Goal: Information Seeking & Learning: Learn about a topic

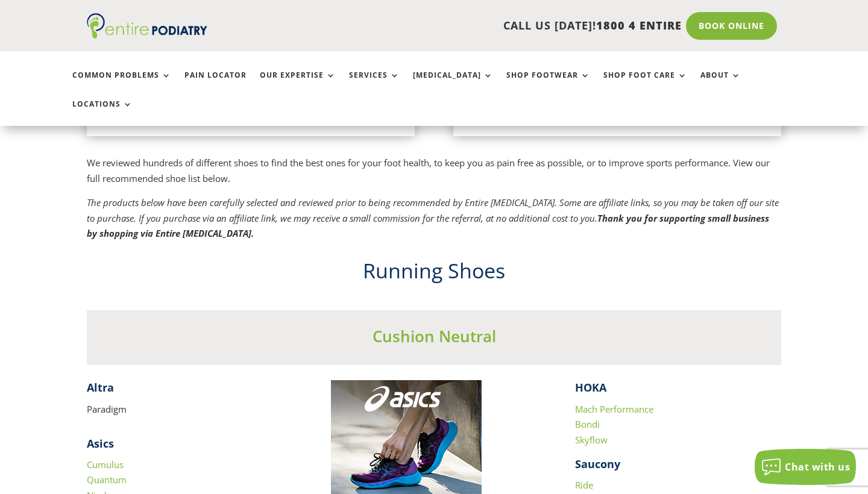
scroll to position [639, 0]
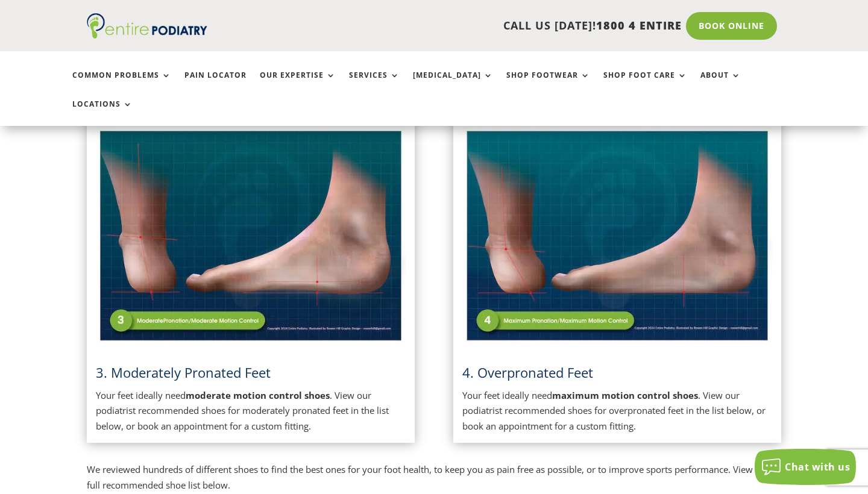
click at [538, 364] on span "4. Overpronated Feet" at bounding box center [527, 373] width 131 height 18
click at [535, 292] on img at bounding box center [617, 236] width 310 height 219
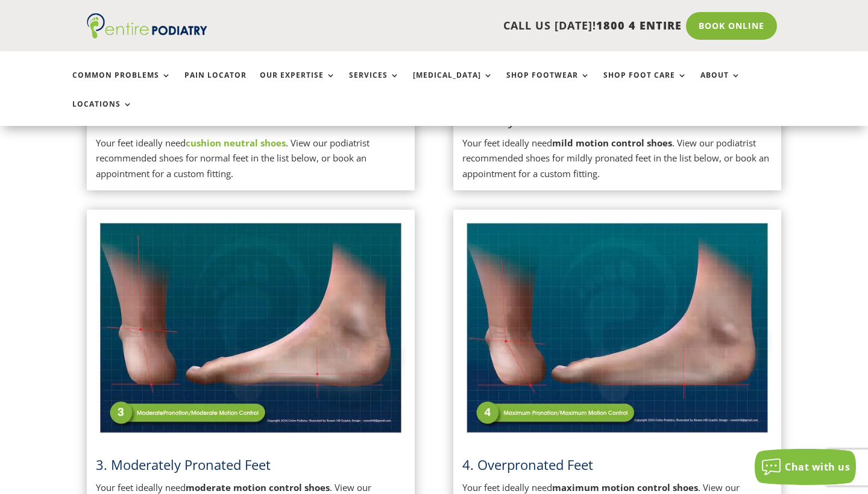
click at [535, 292] on img at bounding box center [617, 328] width 310 height 219
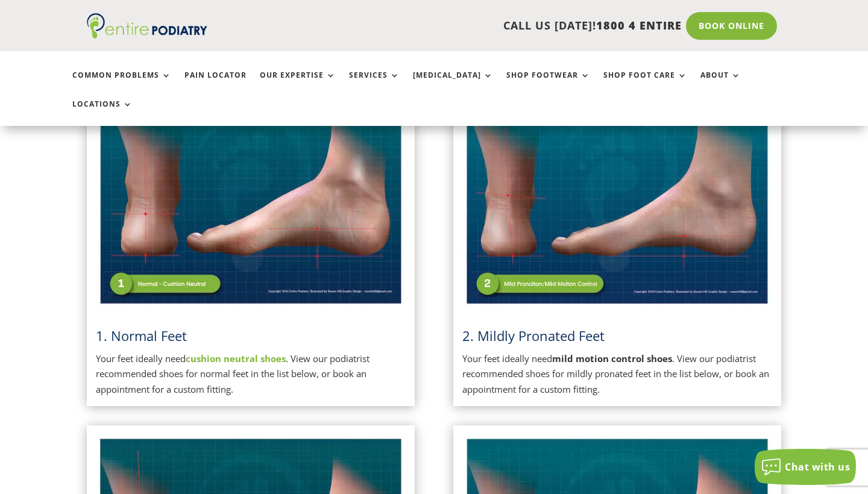
scroll to position [848, 0]
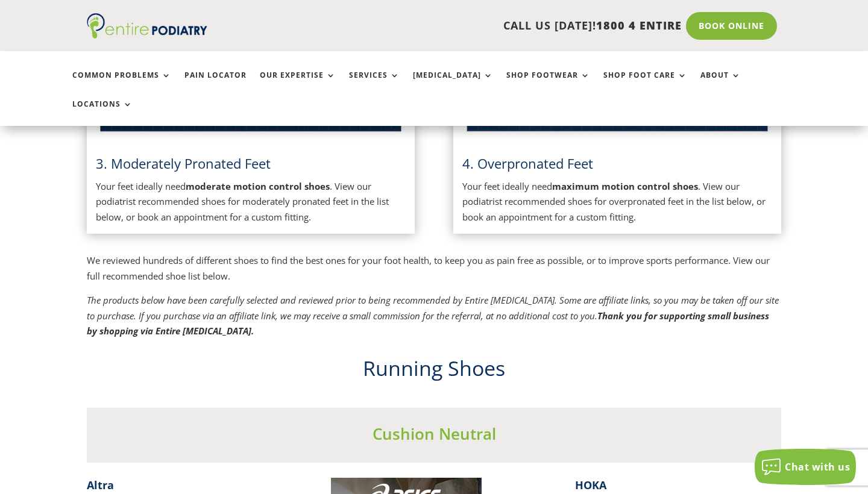
click at [587, 179] on p "Your feet ideally need maximum motion control shoes . View our podiatrist recom…" at bounding box center [617, 202] width 310 height 46
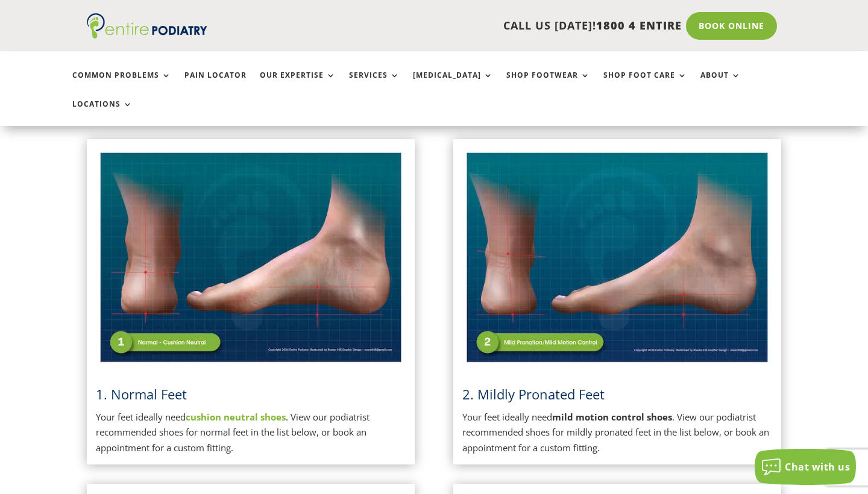
scroll to position [314, 0]
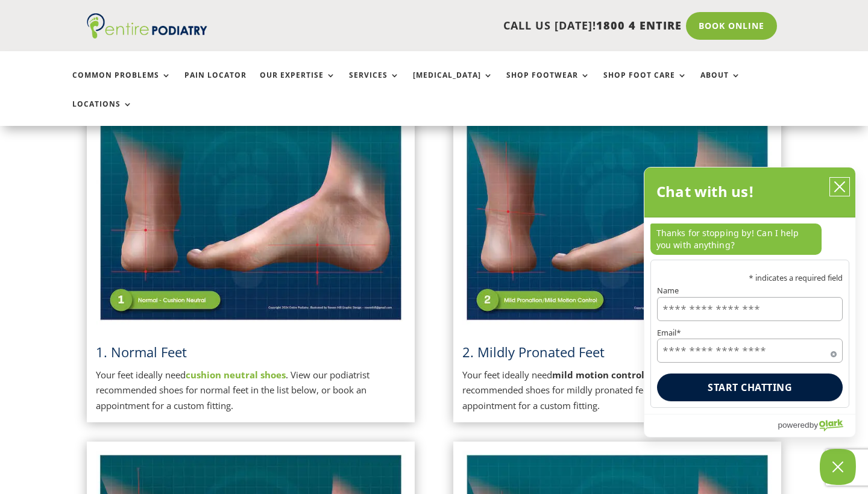
click at [842, 188] on icon "close chatbox" at bounding box center [840, 187] width 10 height 10
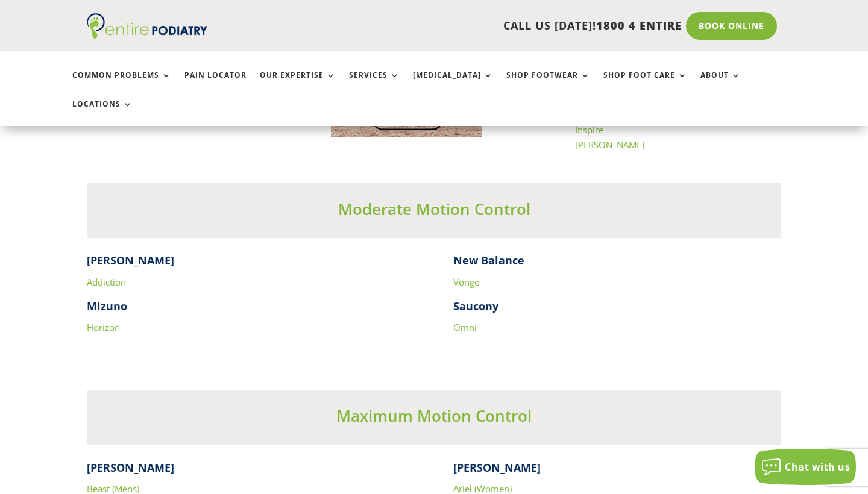
scroll to position [1979, 0]
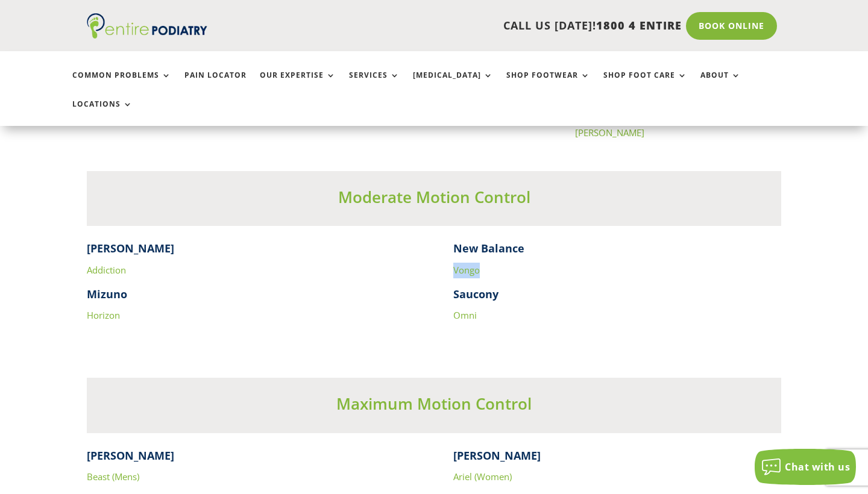
click at [417, 241] on div "Brooks Addiction Mizuno Horizon New Balance Vongo Saucony Omni" at bounding box center [434, 294] width 695 height 107
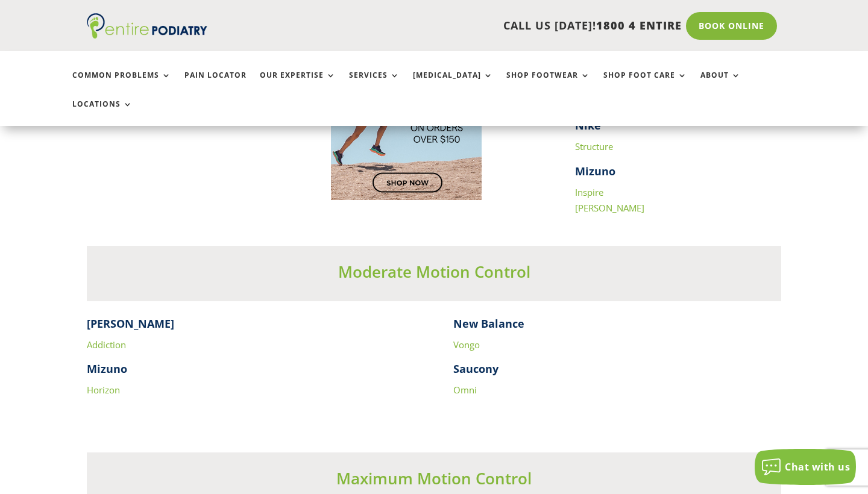
scroll to position [1945, 0]
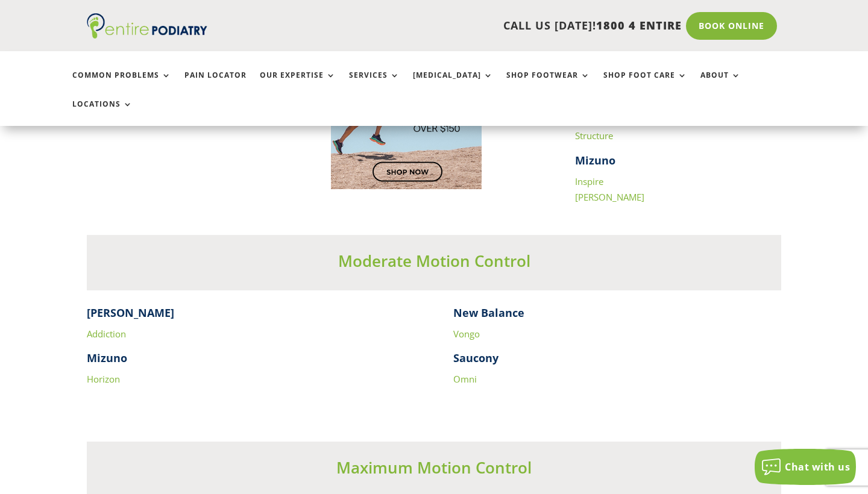
click at [467, 373] on link "Omni" at bounding box center [465, 379] width 24 height 12
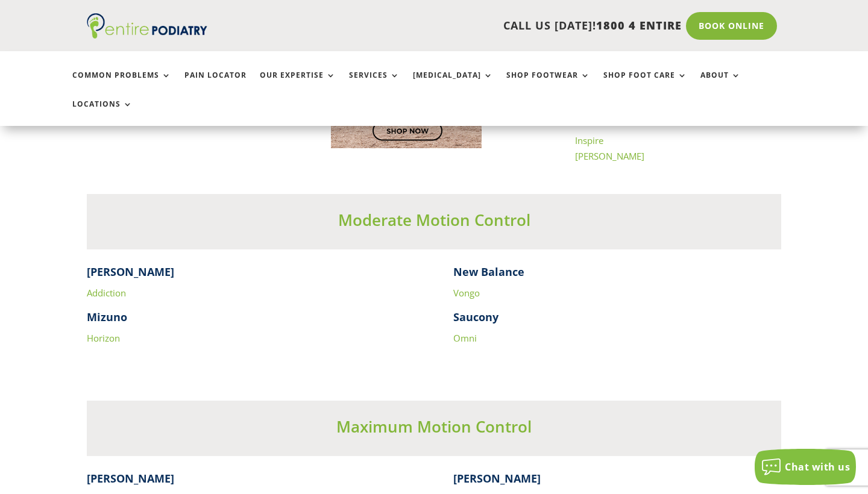
scroll to position [2133, 0]
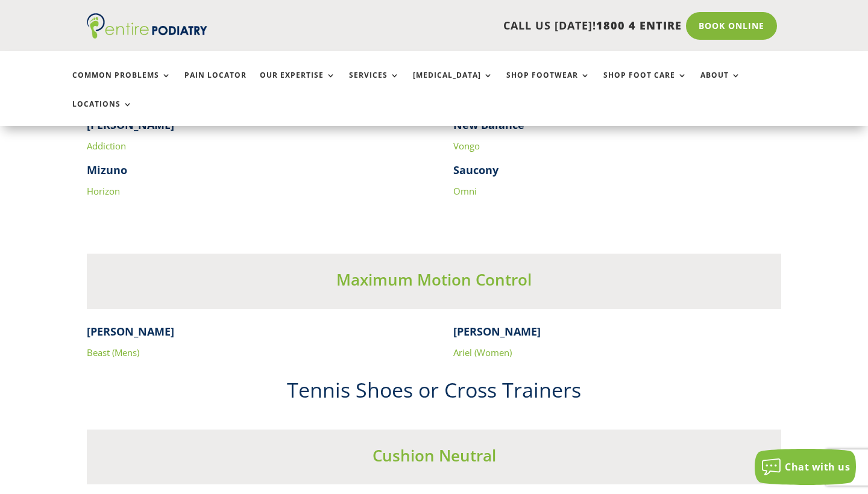
click at [478, 347] on link "Ariel (Women)" at bounding box center [482, 353] width 58 height 12
